Goal: Task Accomplishment & Management: Complete application form

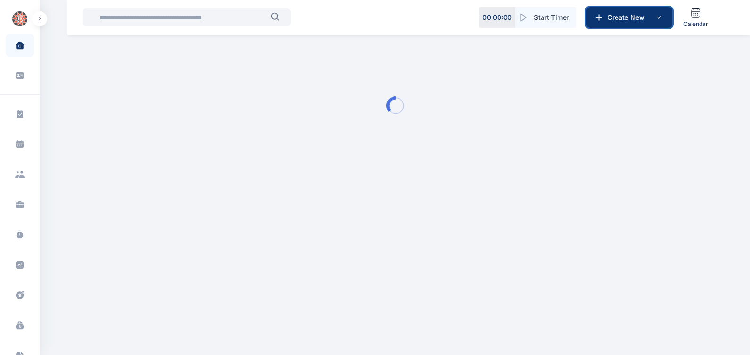
click at [622, 9] on button "Create New" at bounding box center [630, 17] width 86 height 21
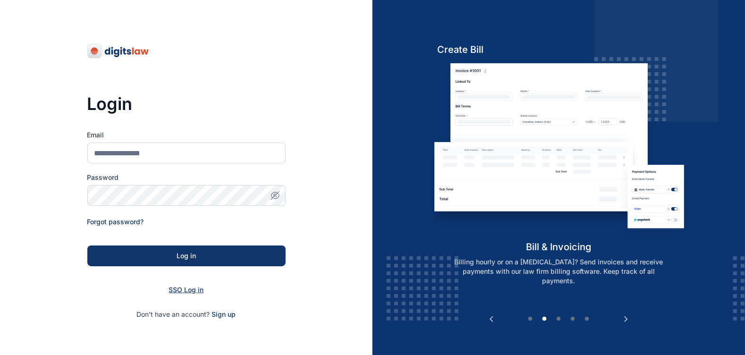
click at [195, 288] on span "SSO Log in" at bounding box center [186, 289] width 35 height 8
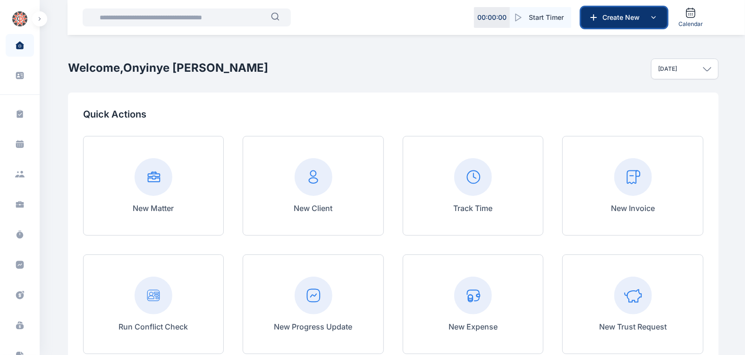
click at [629, 21] on span "Create New" at bounding box center [622, 17] width 49 height 9
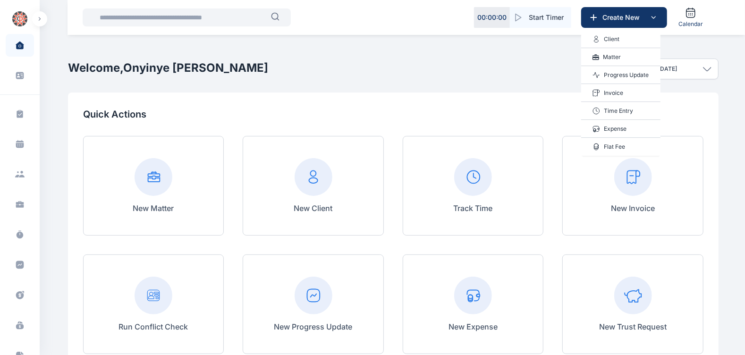
click at [613, 88] on p "Invoice" at bounding box center [613, 92] width 19 height 9
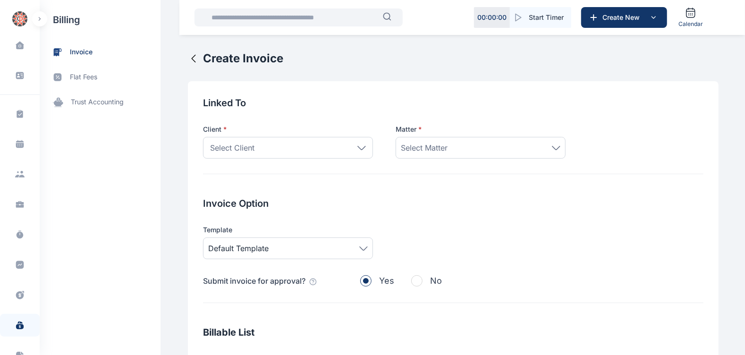
click at [327, 143] on div "Select Client" at bounding box center [288, 148] width 170 height 22
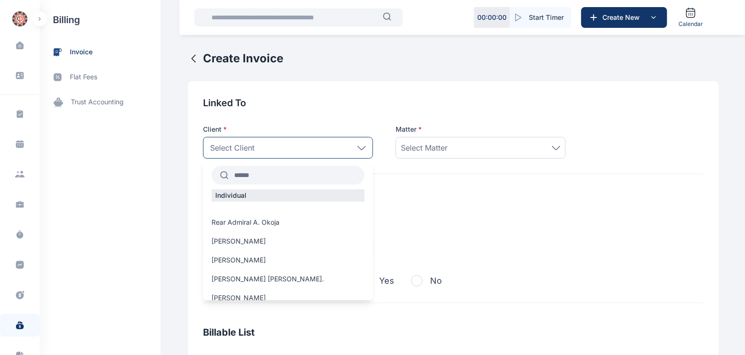
click at [303, 178] on input "text" at bounding box center [296, 175] width 136 height 17
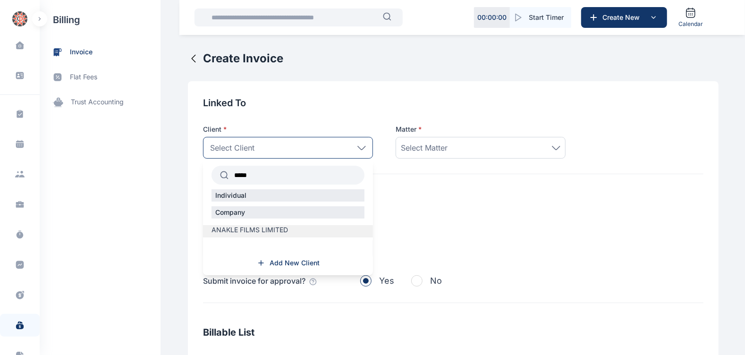
type input "*****"
click at [257, 229] on span "ANAKLE FILMS LIMITED" at bounding box center [249, 229] width 76 height 9
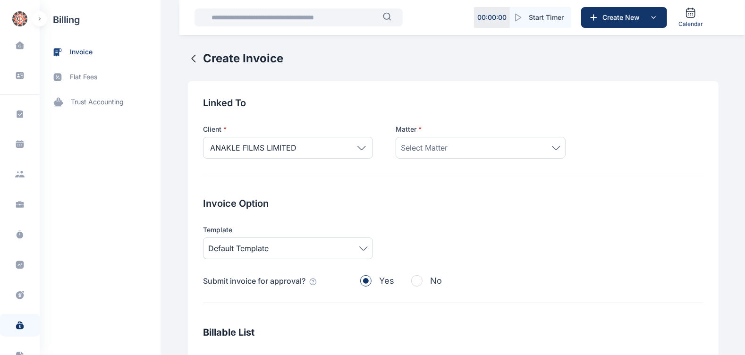
click at [428, 144] on span "Select Matter" at bounding box center [424, 147] width 47 height 11
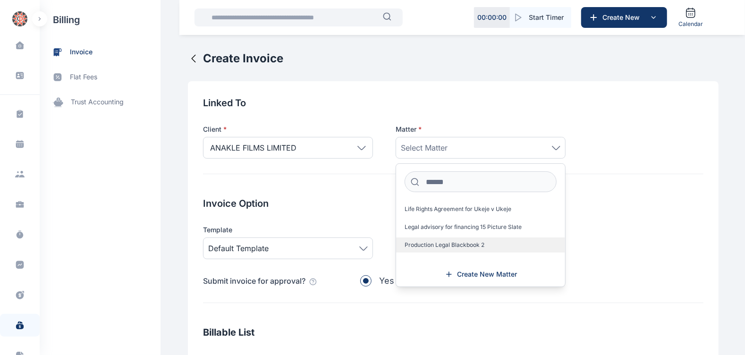
click at [429, 246] on span "Production Legal Blackbook 2" at bounding box center [444, 245] width 80 height 8
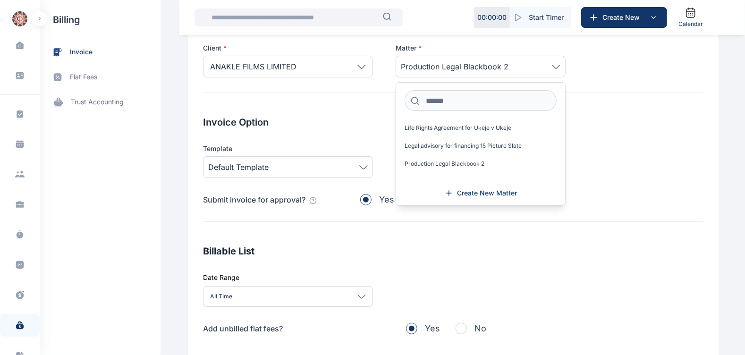
click at [324, 245] on h2 "Billable List" at bounding box center [453, 250] width 500 height 13
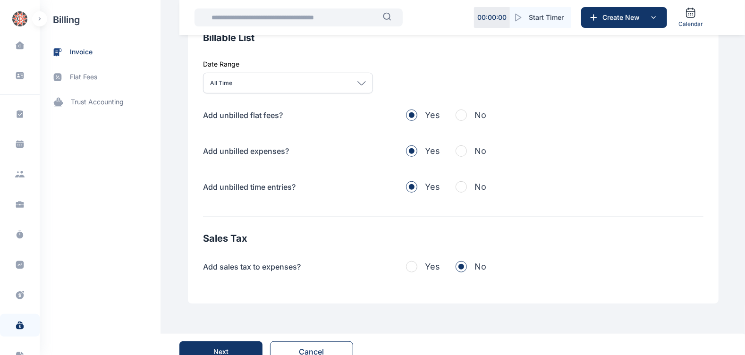
scroll to position [308, 0]
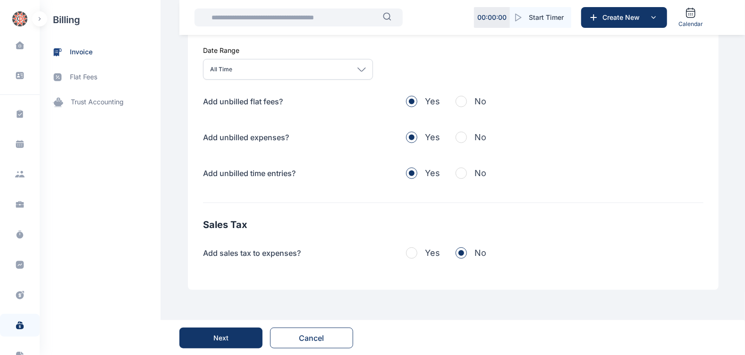
click at [464, 96] on button "No" at bounding box center [470, 101] width 31 height 13
click at [456, 133] on span "button" at bounding box center [460, 137] width 11 height 11
click at [455, 173] on span "button" at bounding box center [460, 173] width 11 height 11
click at [225, 338] on div "Next" at bounding box center [220, 337] width 15 height 9
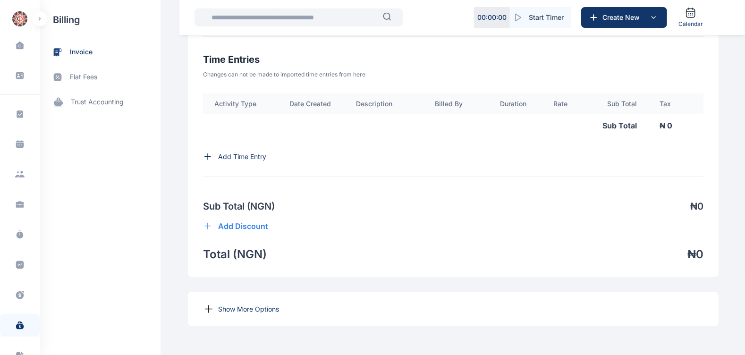
scroll to position [616, 0]
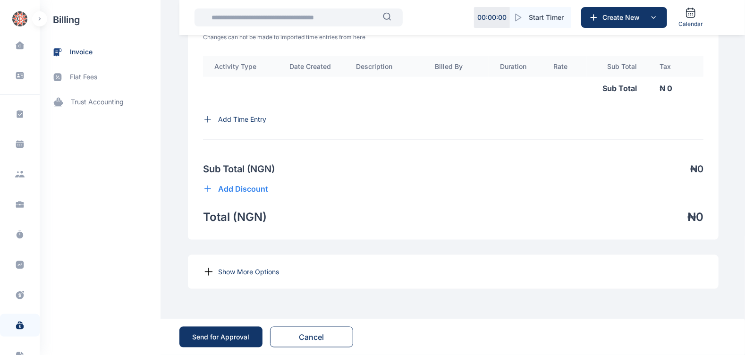
click at [249, 271] on p "Show More Options" at bounding box center [248, 271] width 61 height 9
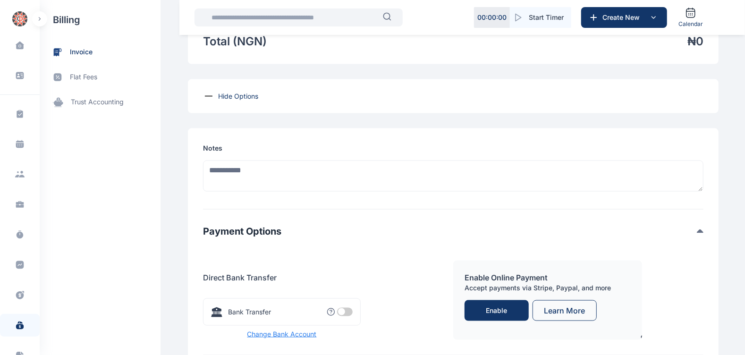
scroll to position [781, 0]
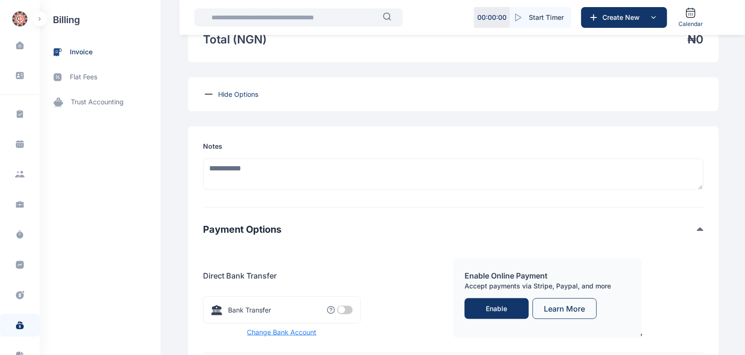
click at [344, 314] on span at bounding box center [345, 310] width 16 height 8
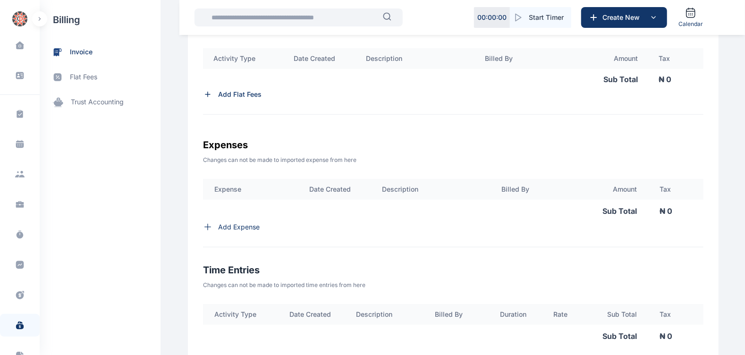
scroll to position [355, 0]
click at [240, 232] on p "Add Expense" at bounding box center [239, 227] width 42 height 9
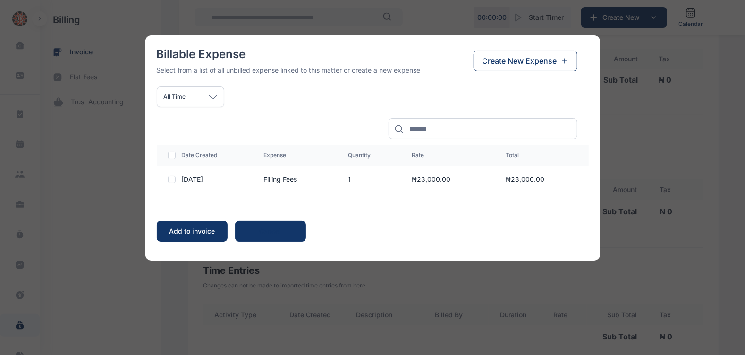
click at [172, 179] on div at bounding box center [172, 180] width 8 height 8
click at [190, 228] on div "Add to invoice" at bounding box center [192, 231] width 52 height 9
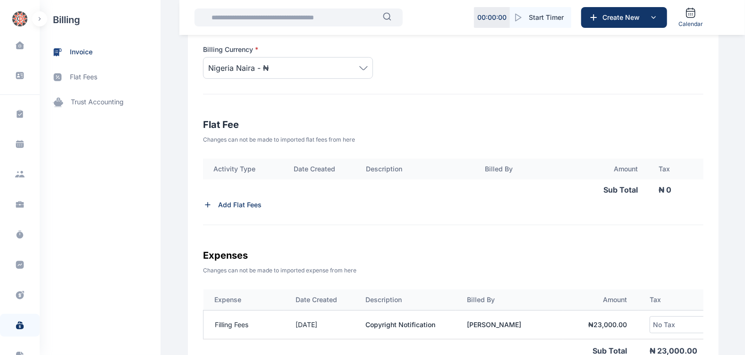
scroll to position [245, 0]
click at [234, 209] on p "Add Flat Fees" at bounding box center [239, 205] width 43 height 9
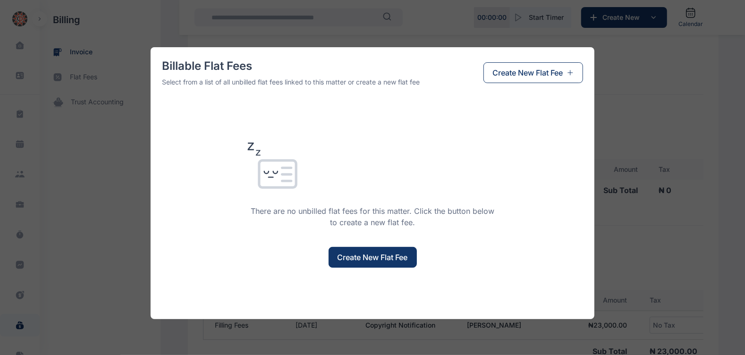
click at [366, 252] on span "Create New Flat Fee" at bounding box center [372, 257] width 70 height 11
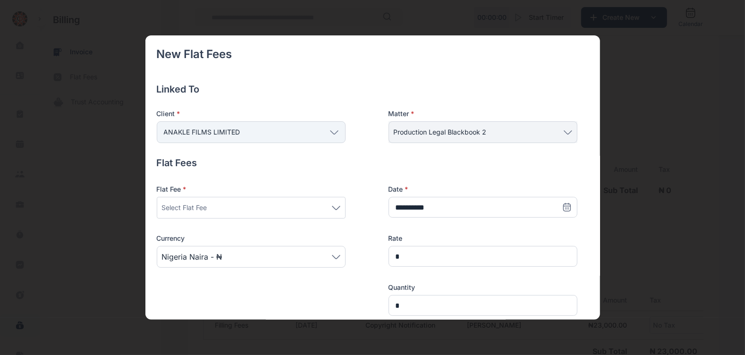
click at [300, 203] on div "Select Flat Fee" at bounding box center [251, 207] width 178 height 11
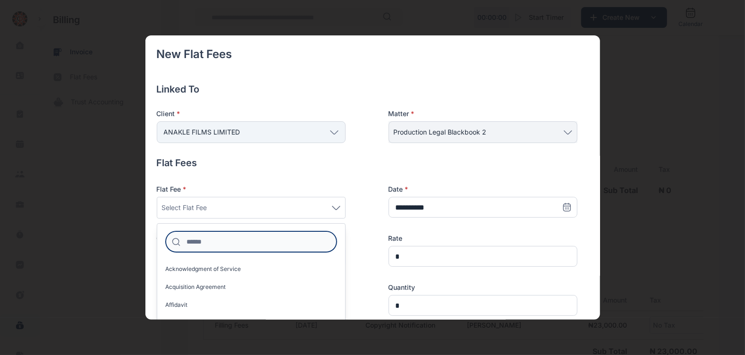
click at [277, 243] on input at bounding box center [251, 241] width 171 height 21
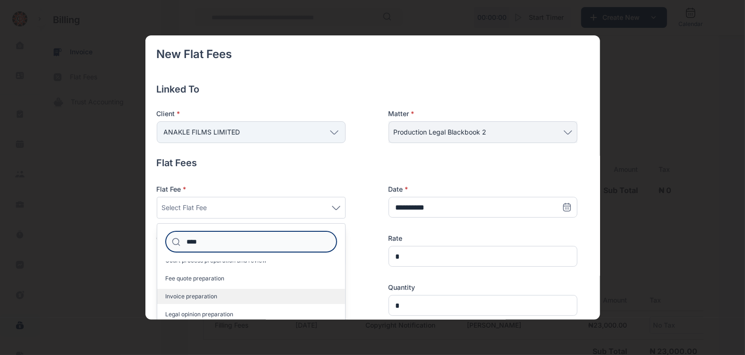
type input "****"
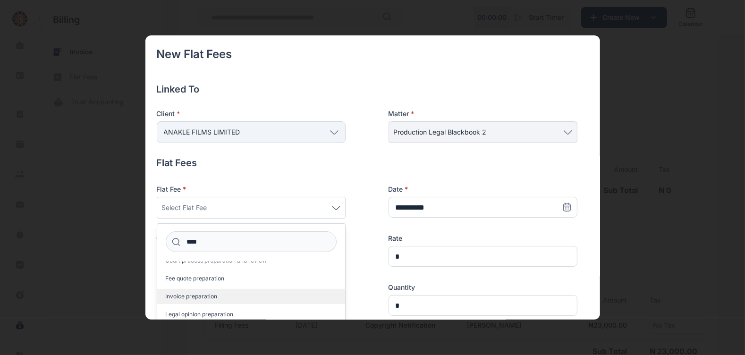
click at [238, 289] on label "Invoice preparation" at bounding box center [251, 296] width 188 height 15
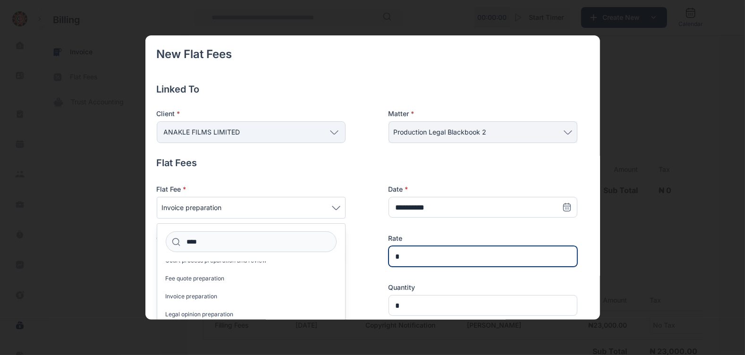
click at [447, 260] on input "*" at bounding box center [482, 256] width 189 height 21
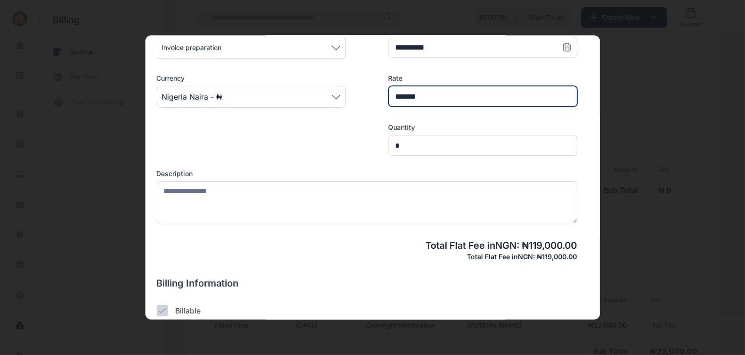
scroll to position [160, 0]
type input "*******"
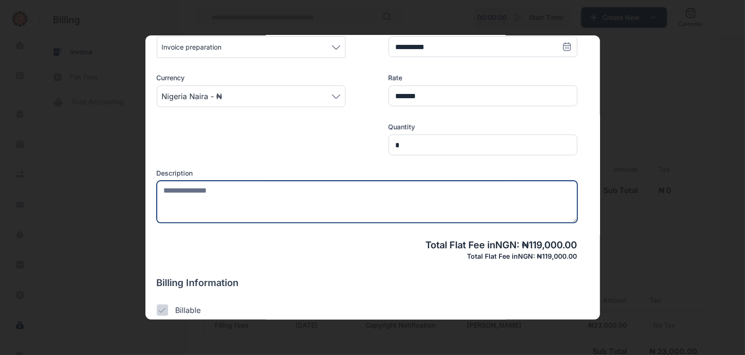
click at [274, 191] on textarea at bounding box center [367, 202] width 420 height 42
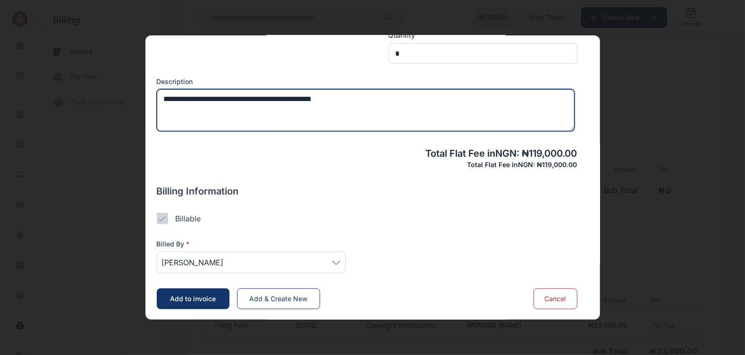
type textarea "**********"
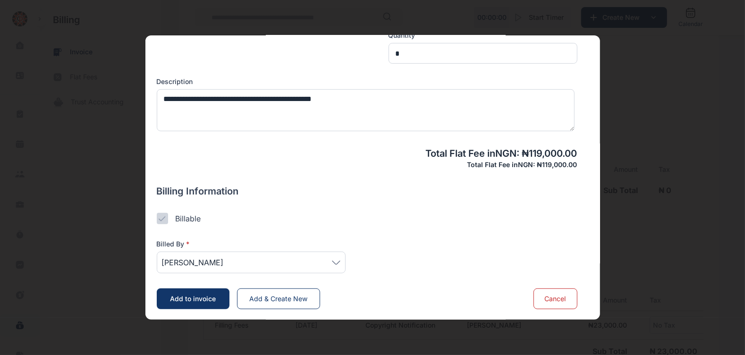
click at [323, 257] on span "[PERSON_NAME]" at bounding box center [251, 262] width 178 height 11
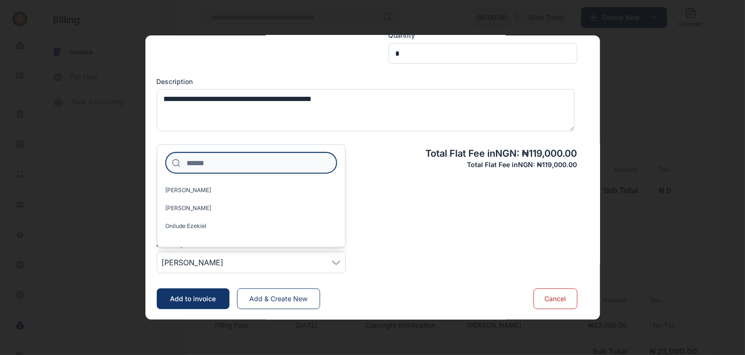
click at [260, 161] on input at bounding box center [251, 162] width 171 height 21
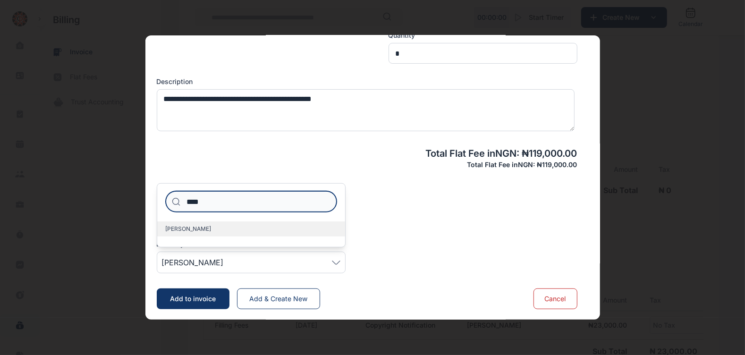
type input "****"
click at [211, 231] on span "[PERSON_NAME]" at bounding box center [189, 229] width 46 height 8
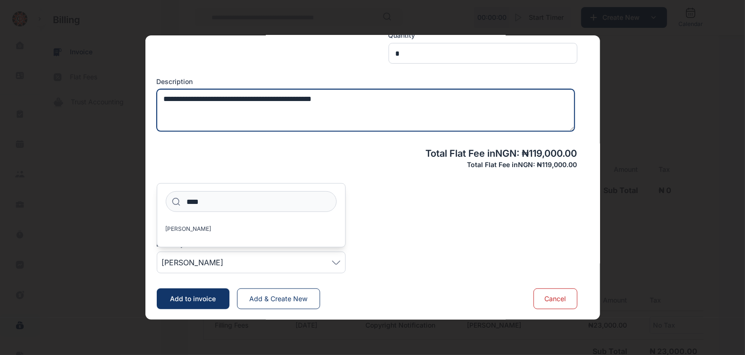
click at [300, 96] on textarea "**********" at bounding box center [366, 110] width 418 height 42
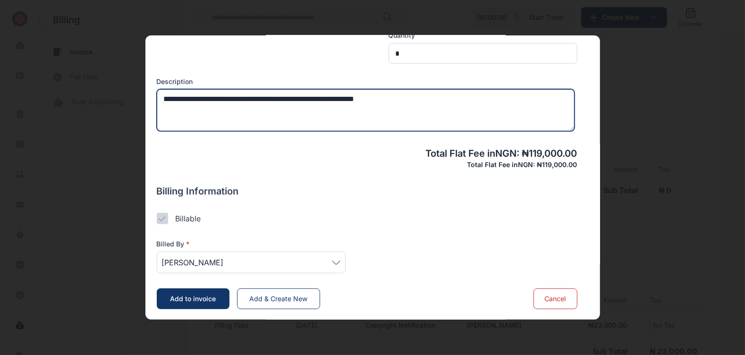
drag, startPoint x: 300, startPoint y: 98, endPoint x: 256, endPoint y: 98, distance: 43.9
click at [256, 98] on textarea "**********" at bounding box center [366, 110] width 418 height 42
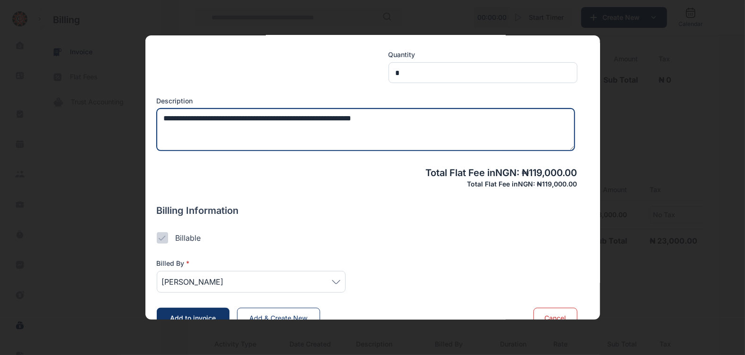
scroll to position [237, 0]
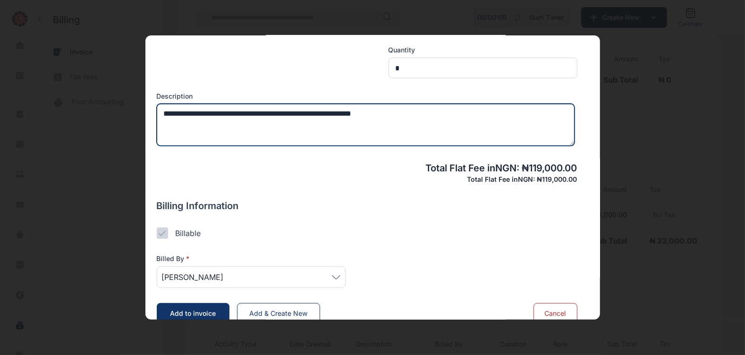
type textarea "**********"
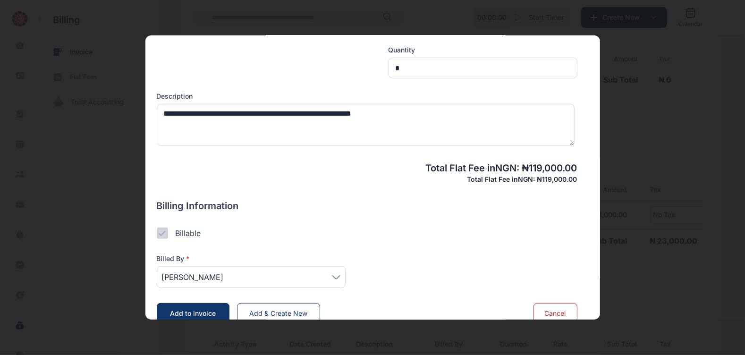
click at [202, 311] on span "Add to invoice" at bounding box center [193, 313] width 46 height 8
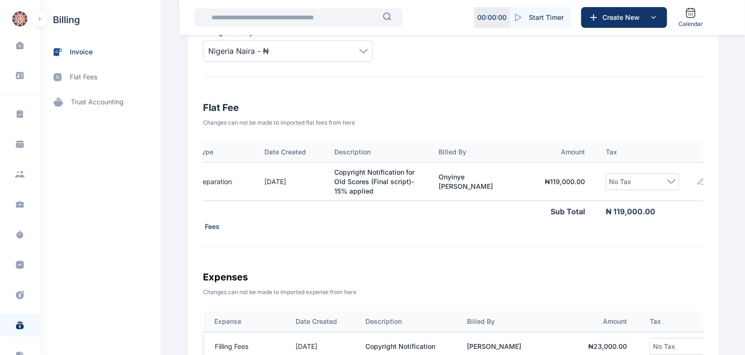
scroll to position [0, 60]
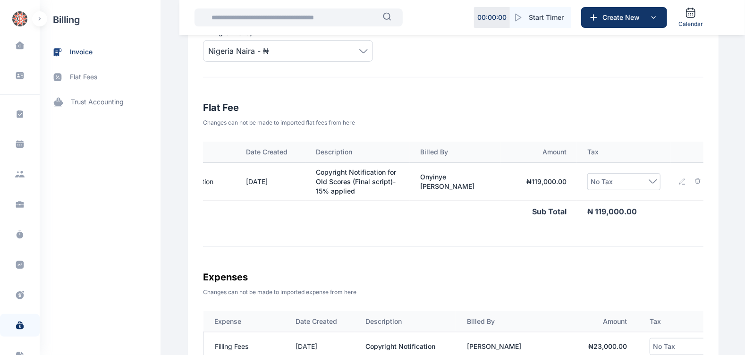
click at [640, 181] on div "No Tax" at bounding box center [623, 181] width 67 height 11
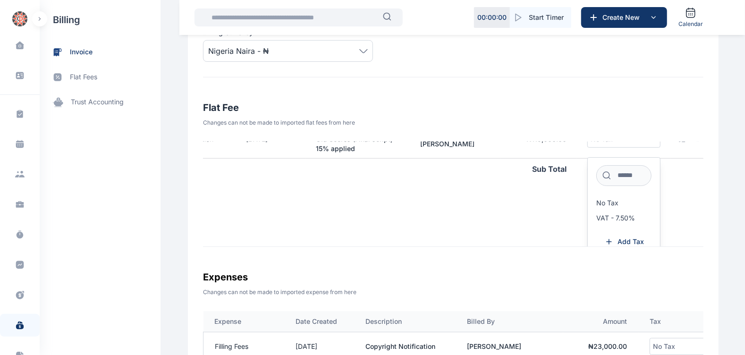
scroll to position [43, 60]
click at [613, 217] on span "VAT - 7.50%" at bounding box center [615, 217] width 39 height 8
click at [604, 217] on span "VAT - 7.50%" at bounding box center [615, 217] width 39 height 8
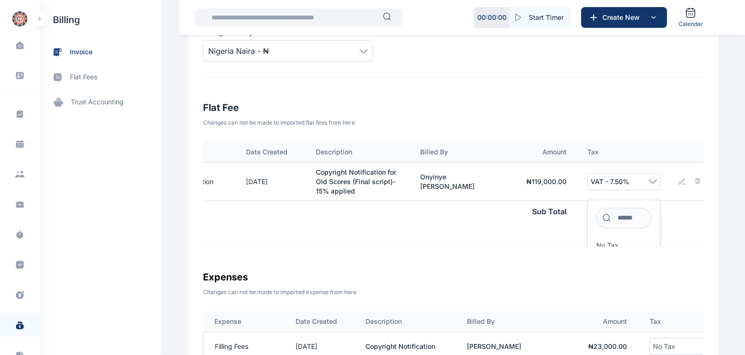
click at [541, 217] on div "Sub Total" at bounding box center [360, 211] width 434 height 21
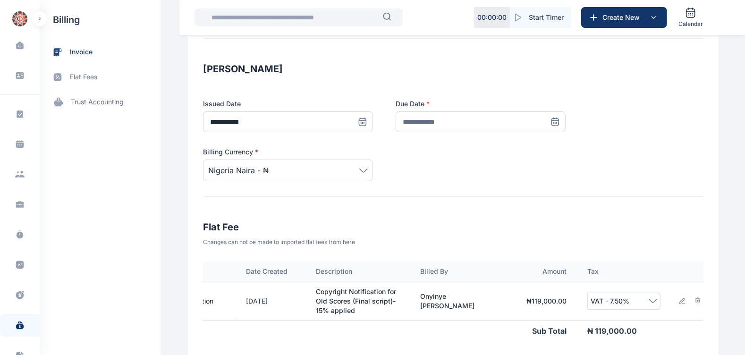
scroll to position [138, 0]
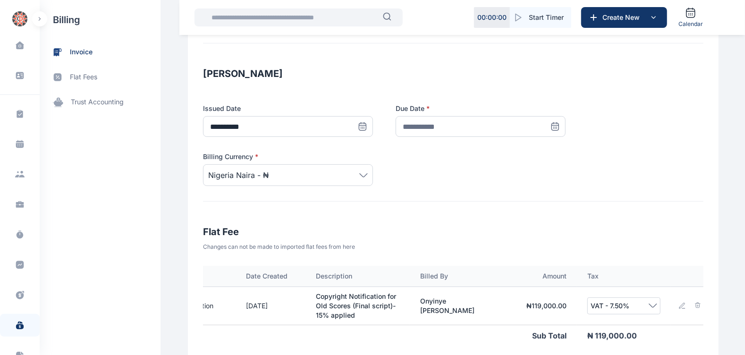
click at [545, 131] on span at bounding box center [555, 126] width 21 height 21
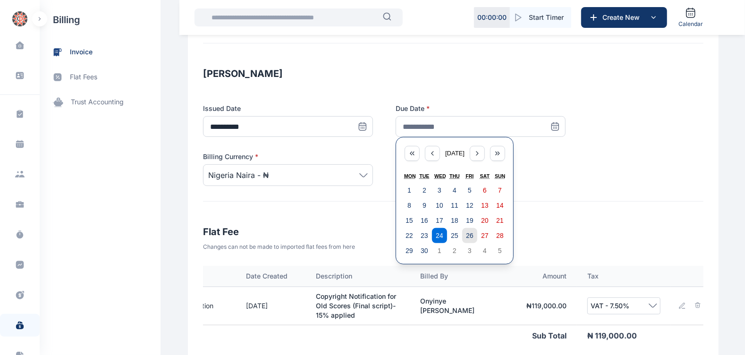
click at [462, 230] on button "26" at bounding box center [469, 235] width 15 height 15
type input "**********"
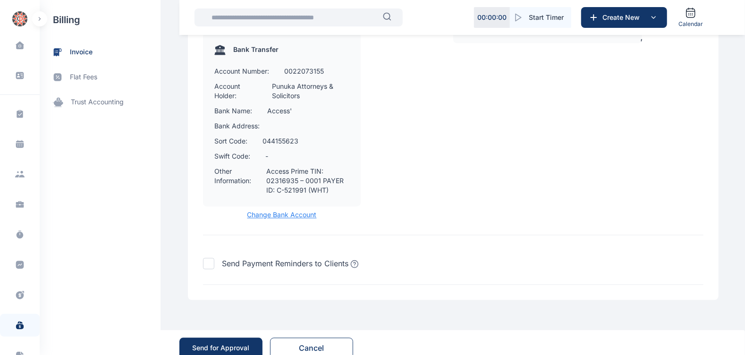
scroll to position [1187, 0]
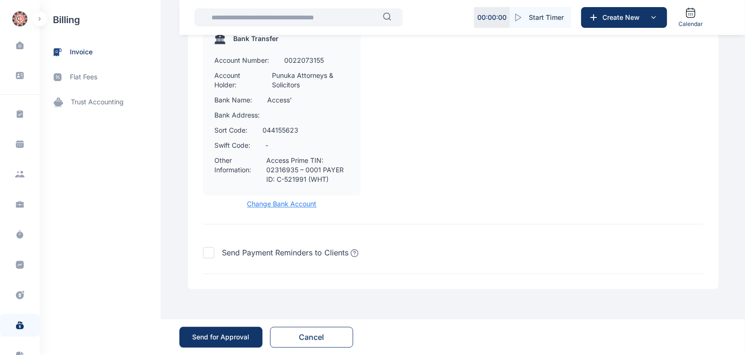
click at [221, 336] on div "Send for Approval" at bounding box center [221, 336] width 57 height 9
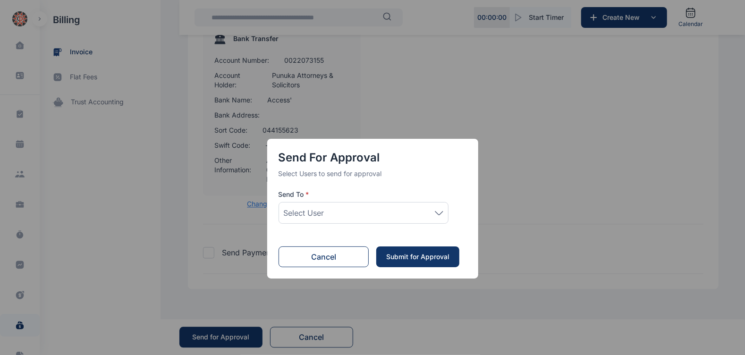
click at [361, 214] on div "Select User" at bounding box center [363, 212] width 159 height 11
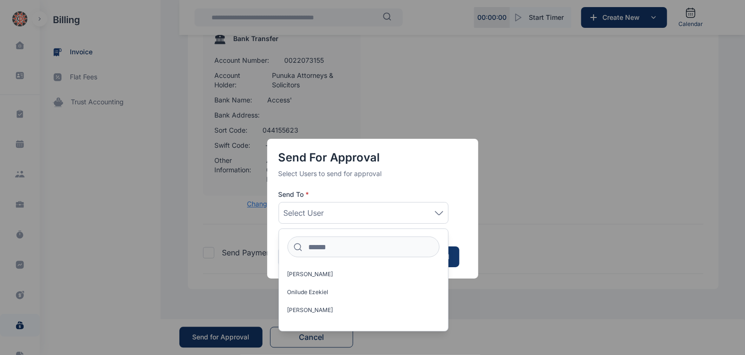
scroll to position [15, 0]
click at [323, 307] on label "[PERSON_NAME]" at bounding box center [363, 313] width 169 height 15
click at [386, 315] on label "[PERSON_NAME]" at bounding box center [363, 313] width 169 height 15
click at [454, 258] on button "Submit for Approval" at bounding box center [417, 256] width 83 height 21
